Goal: Task Accomplishment & Management: Complete application form

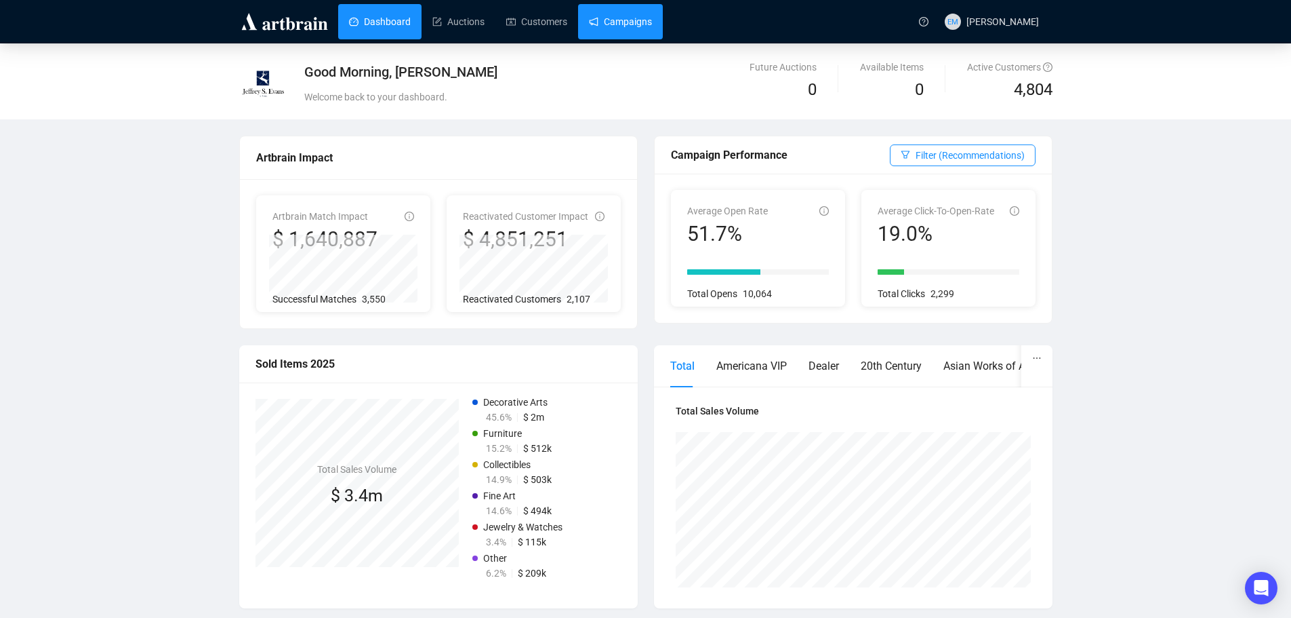
click at [624, 26] on link "Campaigns" at bounding box center [620, 21] width 63 height 35
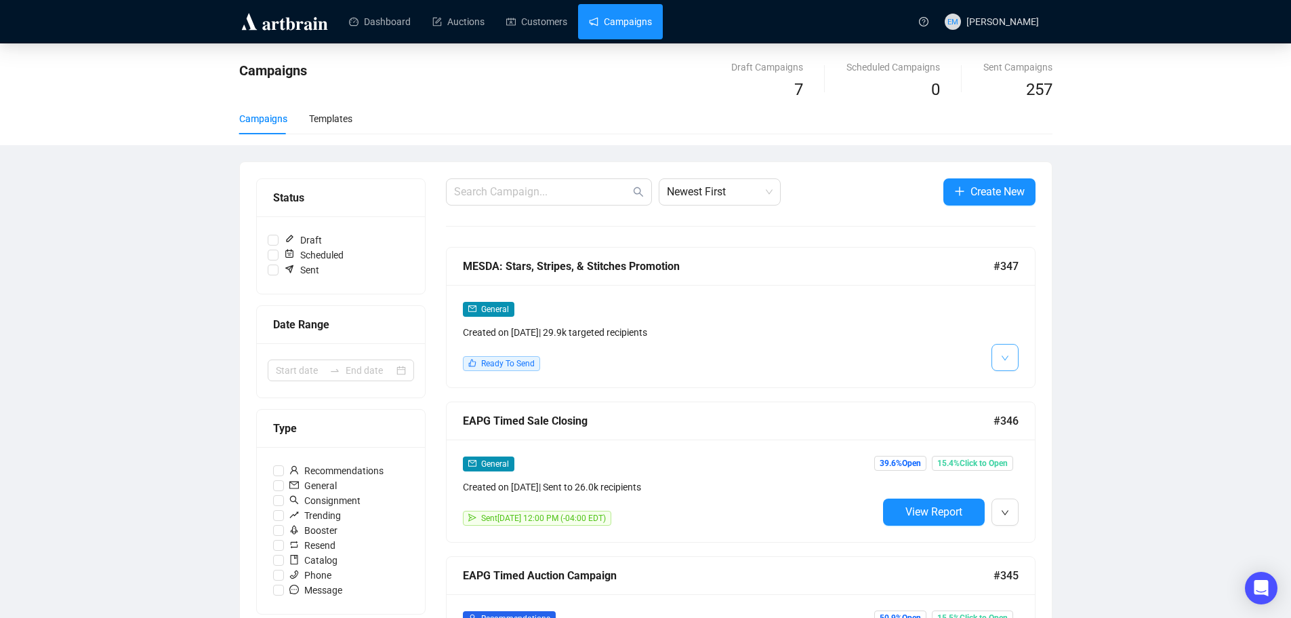
click at [999, 354] on button "button" at bounding box center [1005, 357] width 27 height 27
click at [1021, 383] on span "Edit" at bounding box center [1027, 386] width 16 height 11
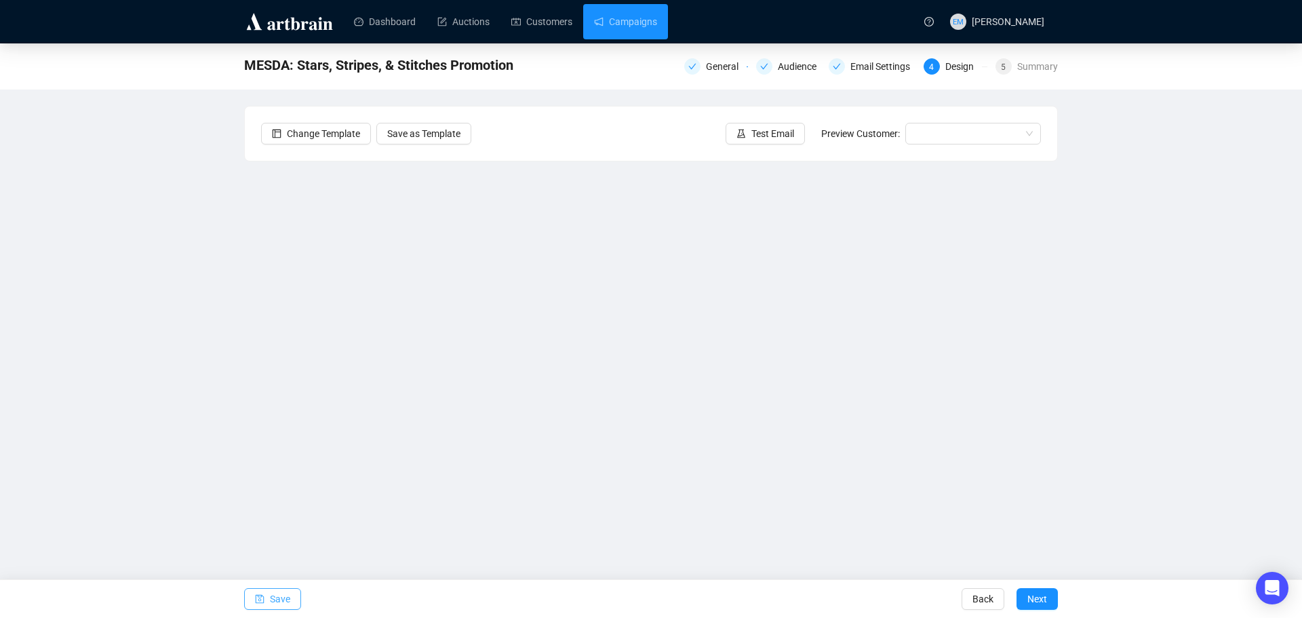
click at [273, 599] on span "Save" at bounding box center [280, 599] width 20 height 38
click at [268, 598] on button "Save" at bounding box center [272, 599] width 57 height 22
click at [280, 600] on span "Save" at bounding box center [280, 599] width 20 height 38
click at [789, 138] on span "Test Email" at bounding box center [772, 133] width 43 height 15
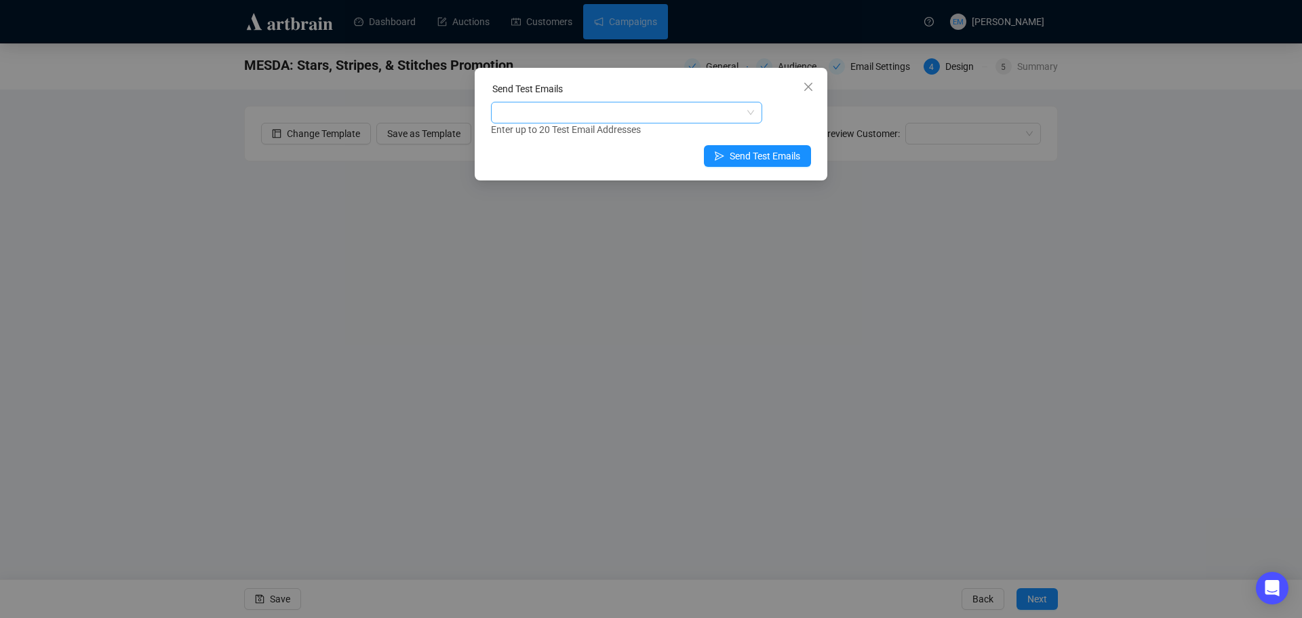
click at [675, 117] on div at bounding box center [618, 112] width 251 height 19
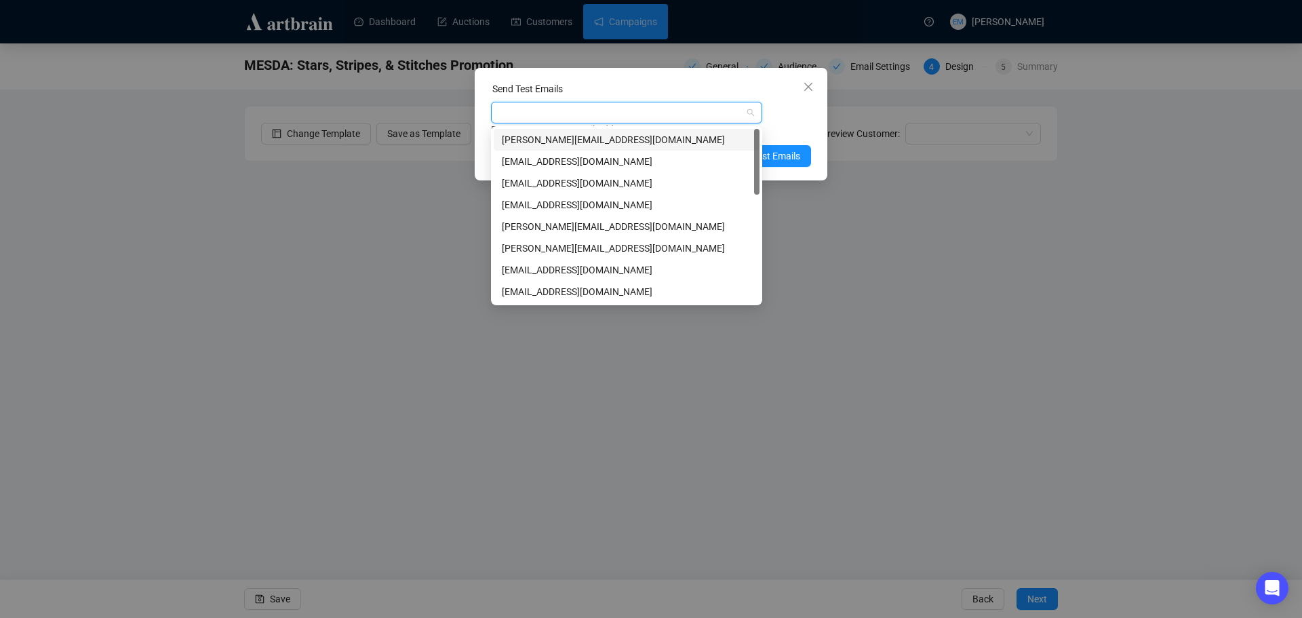
paste input "[EMAIL_ADDRESS][DOMAIN_NAME]"
type input "[EMAIL_ADDRESS][DOMAIN_NAME]"
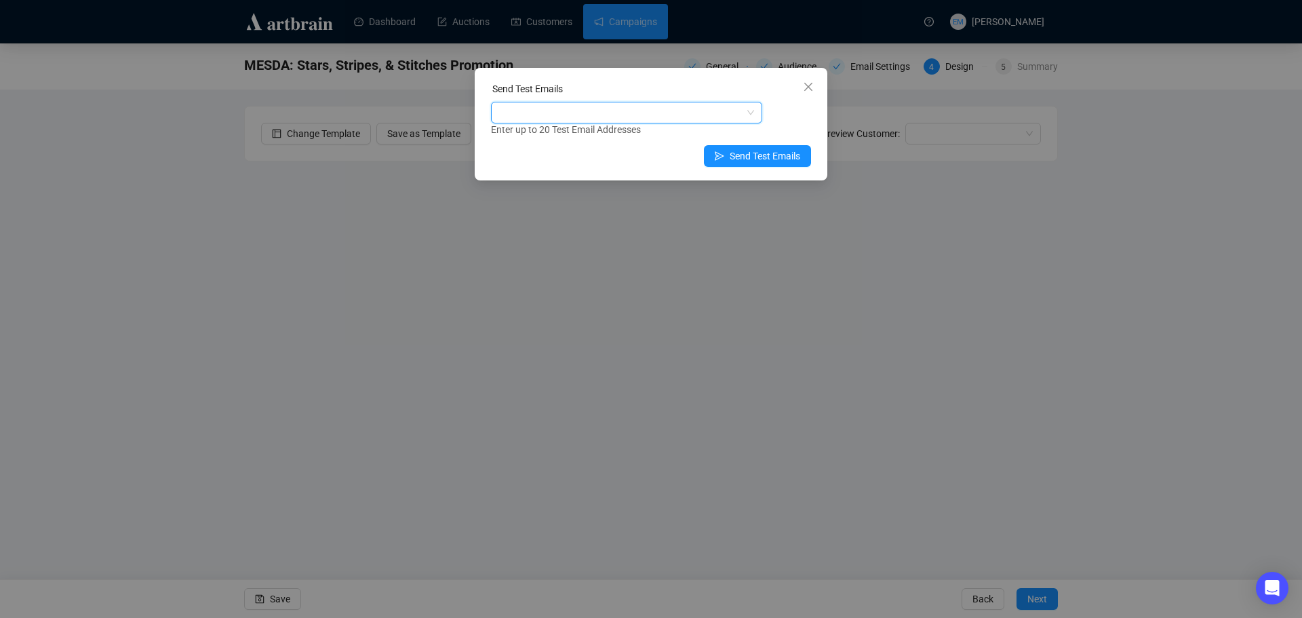
click at [675, 117] on div at bounding box center [618, 112] width 251 height 19
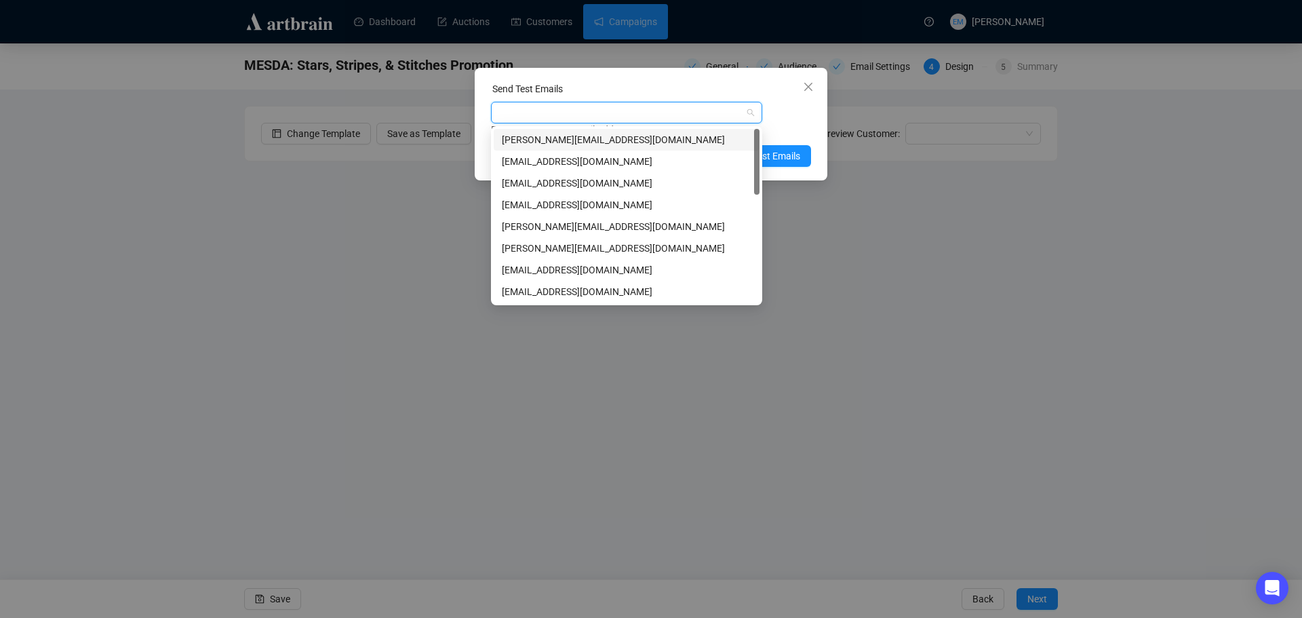
paste input "[EMAIL_ADDRESS][DOMAIN_NAME]"
type input "[EMAIL_ADDRESS][DOMAIN_NAME]"
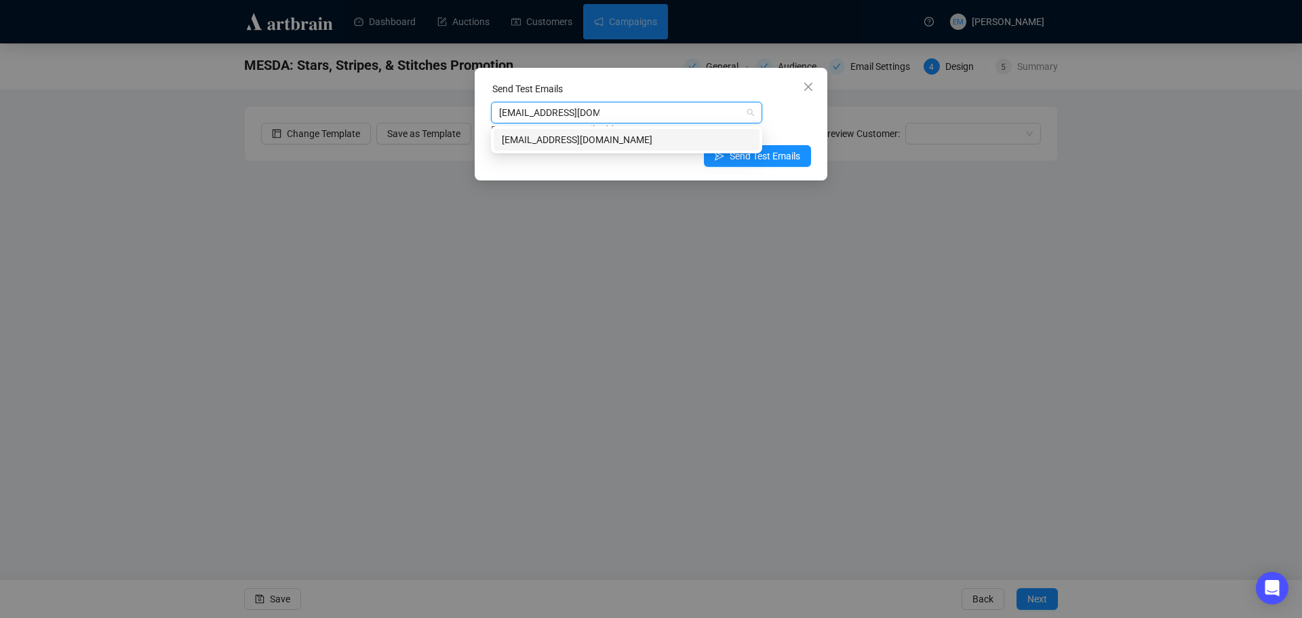
click at [655, 138] on div "[EMAIL_ADDRESS][DOMAIN_NAME]" at bounding box center [626, 139] width 249 height 15
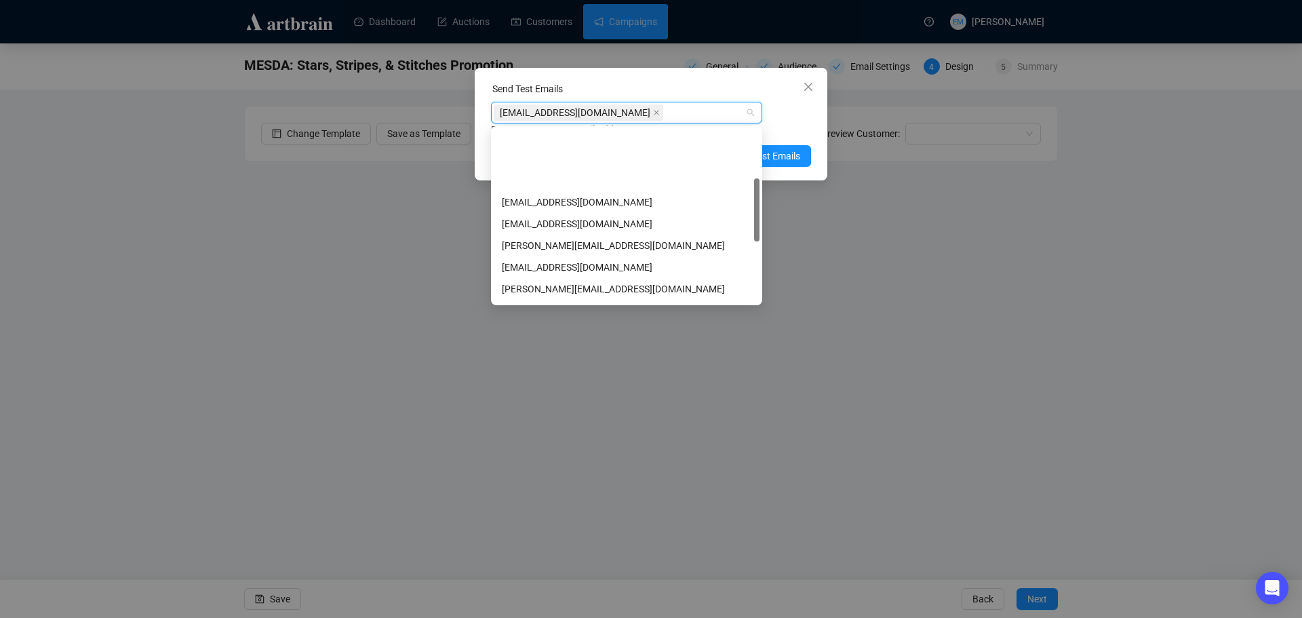
scroll to position [136, 0]
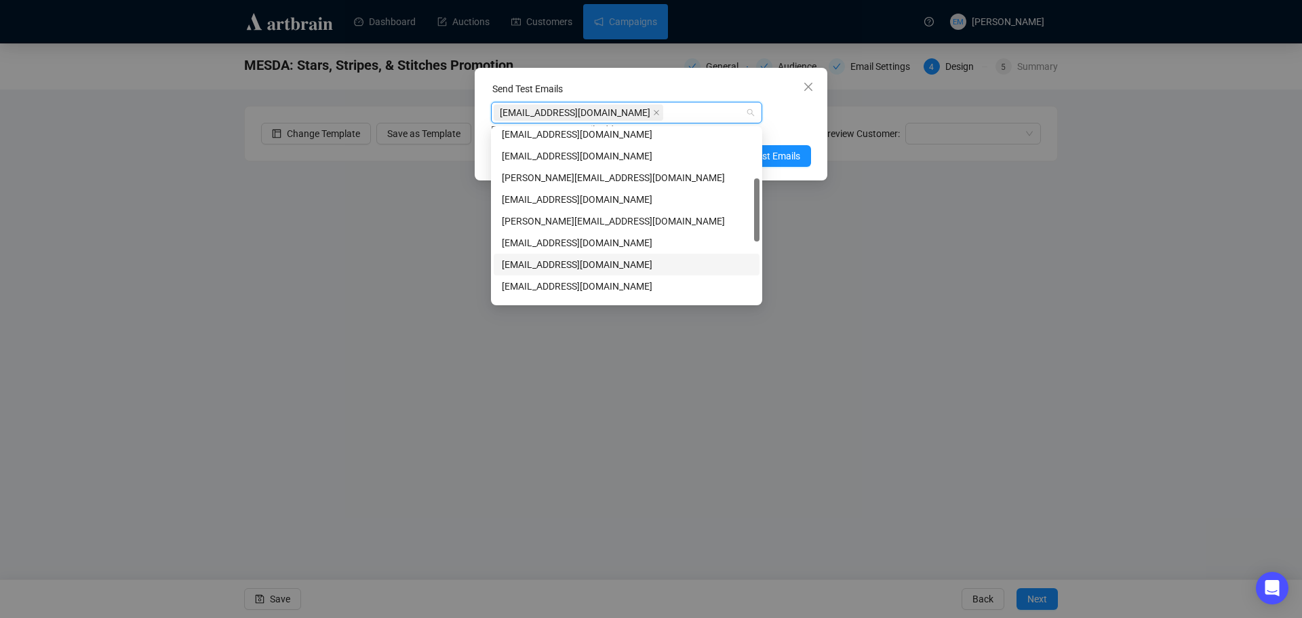
click at [609, 262] on div "[EMAIL_ADDRESS][DOMAIN_NAME]" at bounding box center [626, 264] width 249 height 15
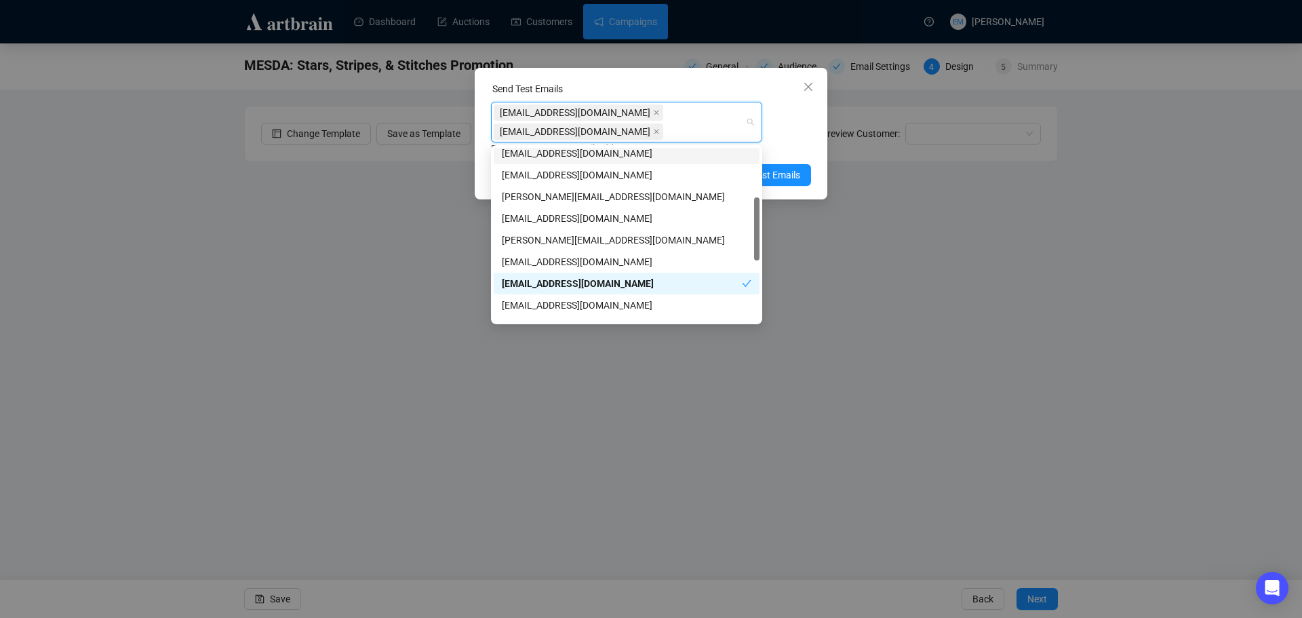
click at [789, 127] on div "[EMAIL_ADDRESS][DOMAIN_NAME] [EMAIL_ADDRESS][DOMAIN_NAME] Enter up to 20 Test E…" at bounding box center [651, 129] width 320 height 54
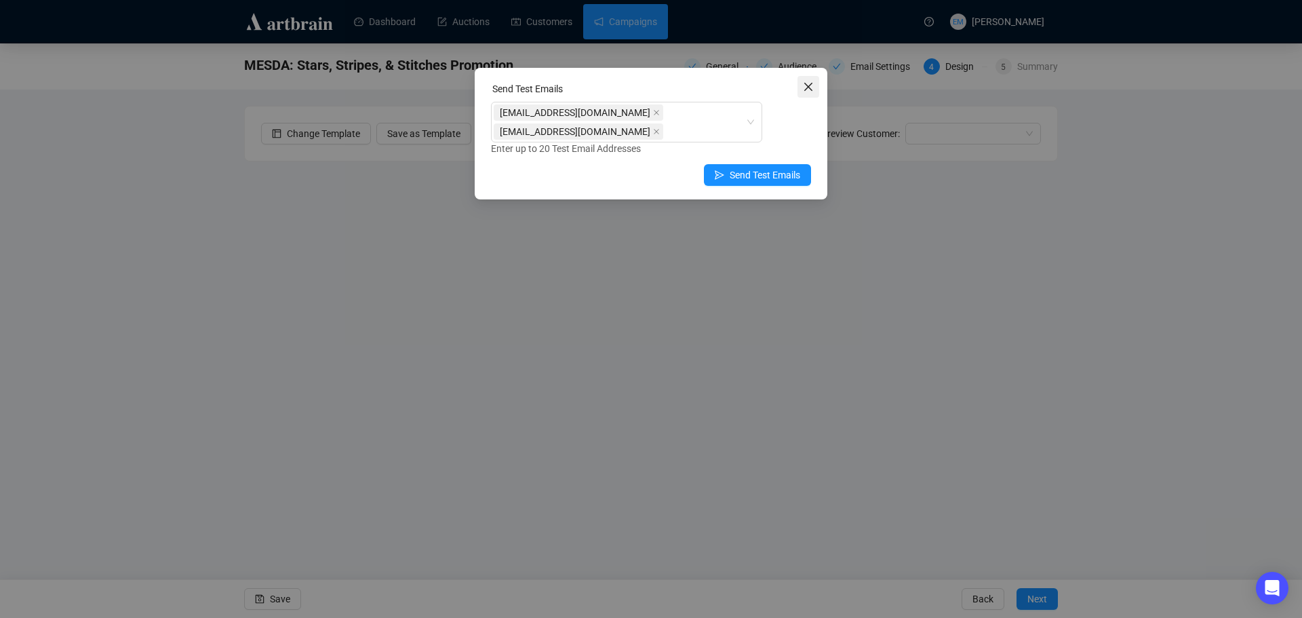
click at [809, 94] on button "Close" at bounding box center [808, 87] width 22 height 22
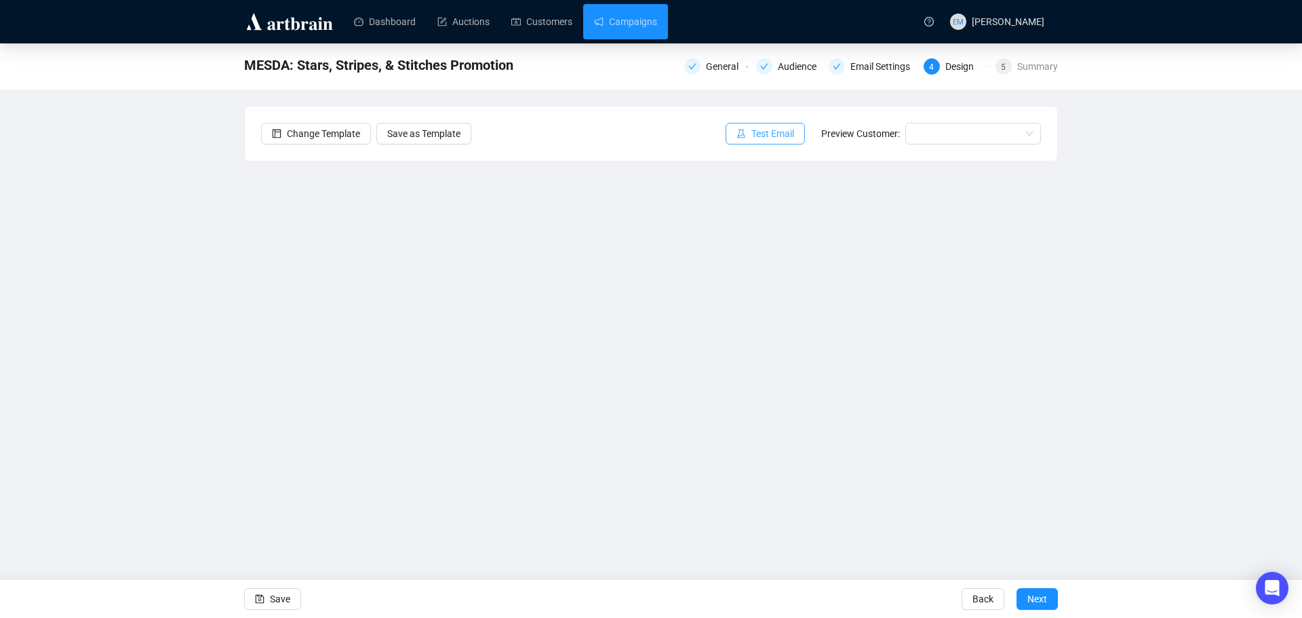
click at [764, 138] on span "Test Email" at bounding box center [772, 133] width 43 height 15
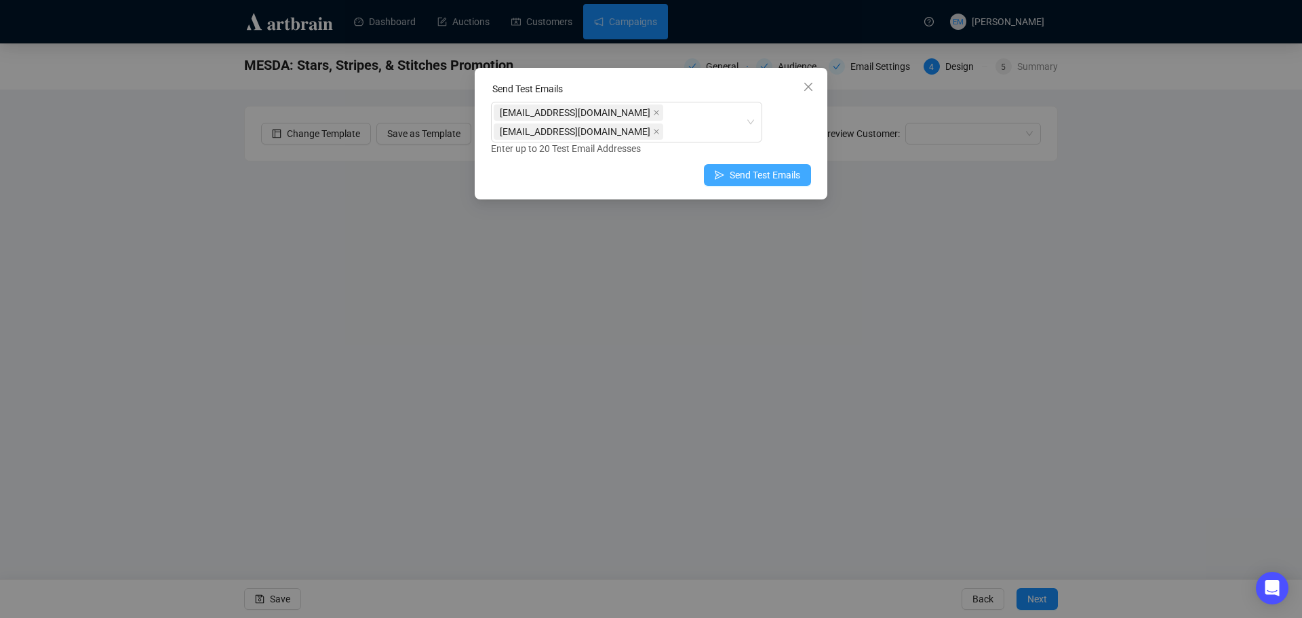
click at [748, 178] on span "Send Test Emails" at bounding box center [764, 174] width 70 height 15
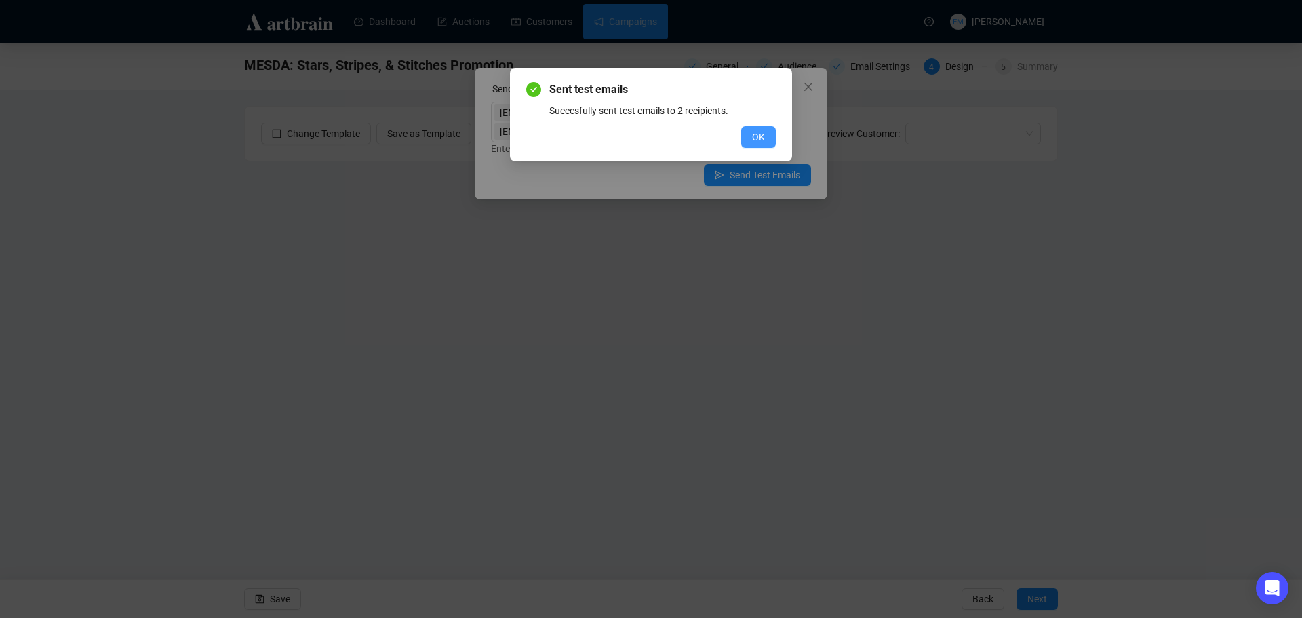
click at [754, 138] on span "OK" at bounding box center [758, 136] width 13 height 15
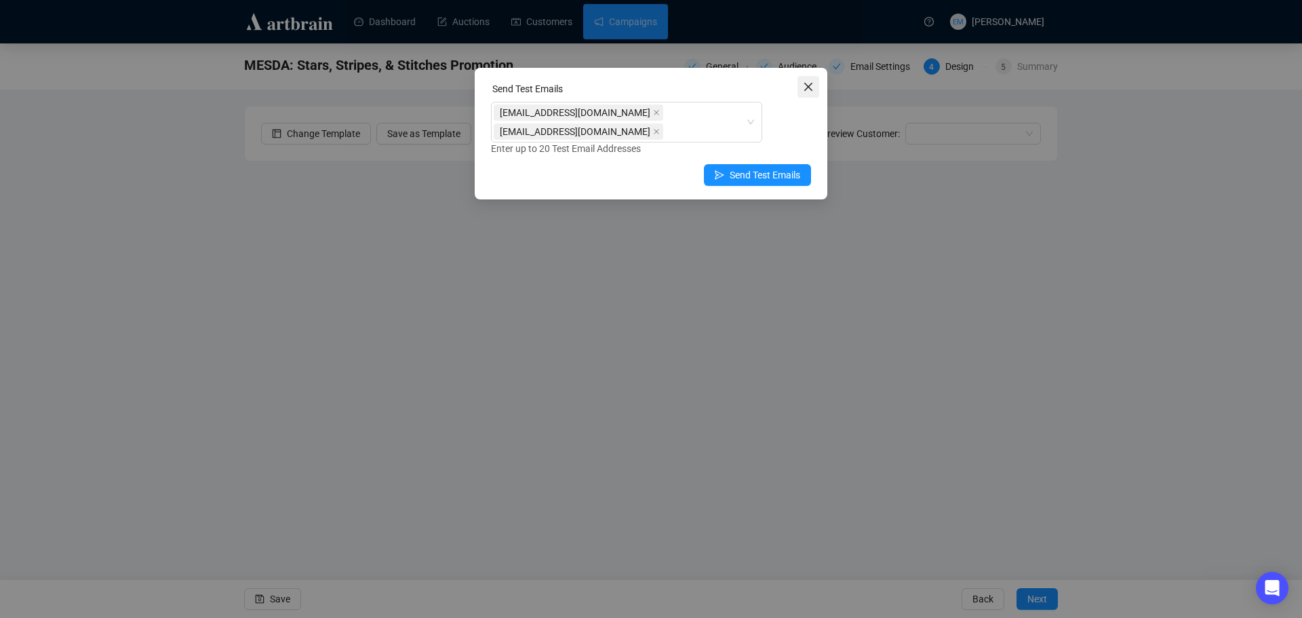
click at [808, 87] on icon "close" at bounding box center [808, 87] width 8 height 8
